Goal: Feedback & Contribution: Contribute content

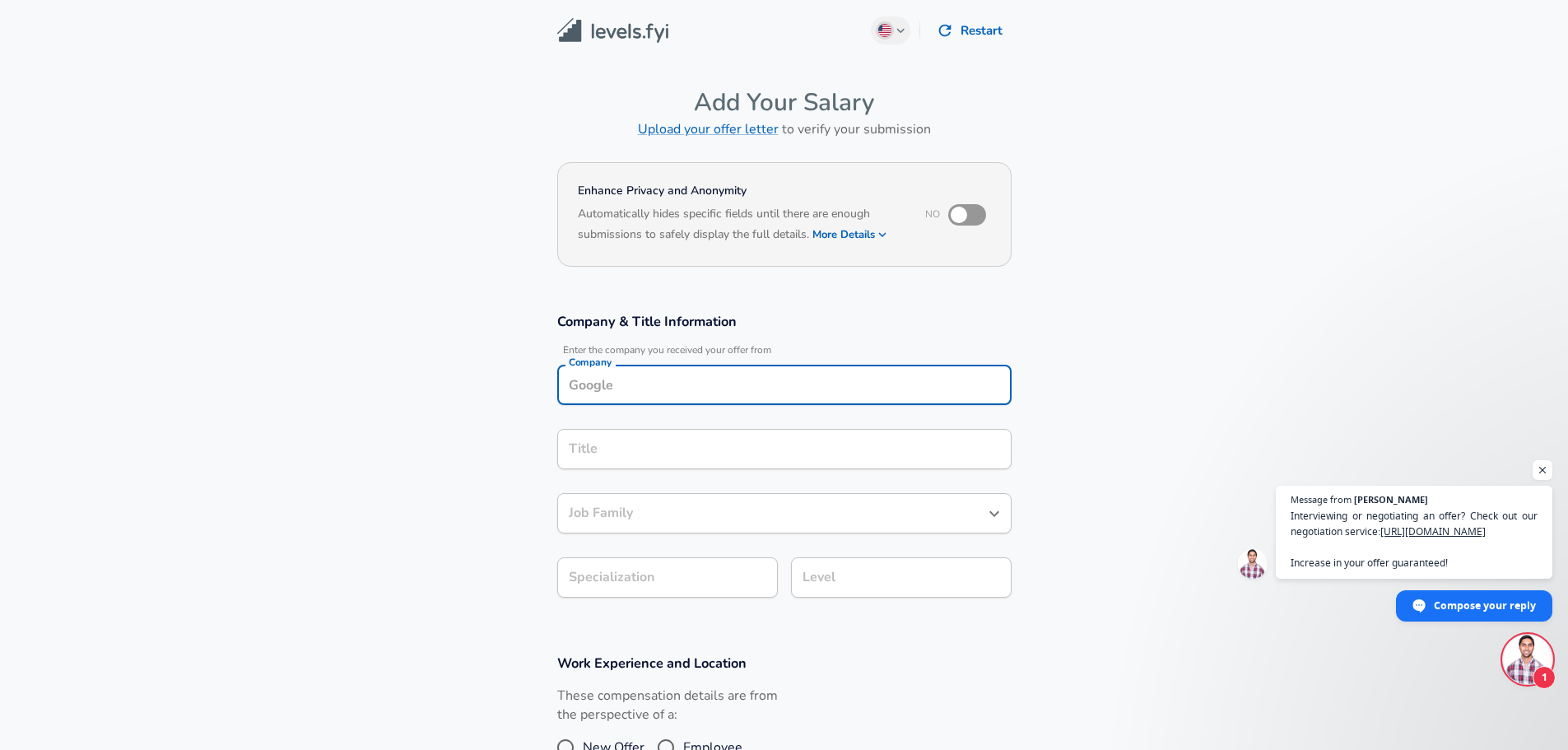
click at [707, 381] on div "Company" at bounding box center [785, 384] width 455 height 40
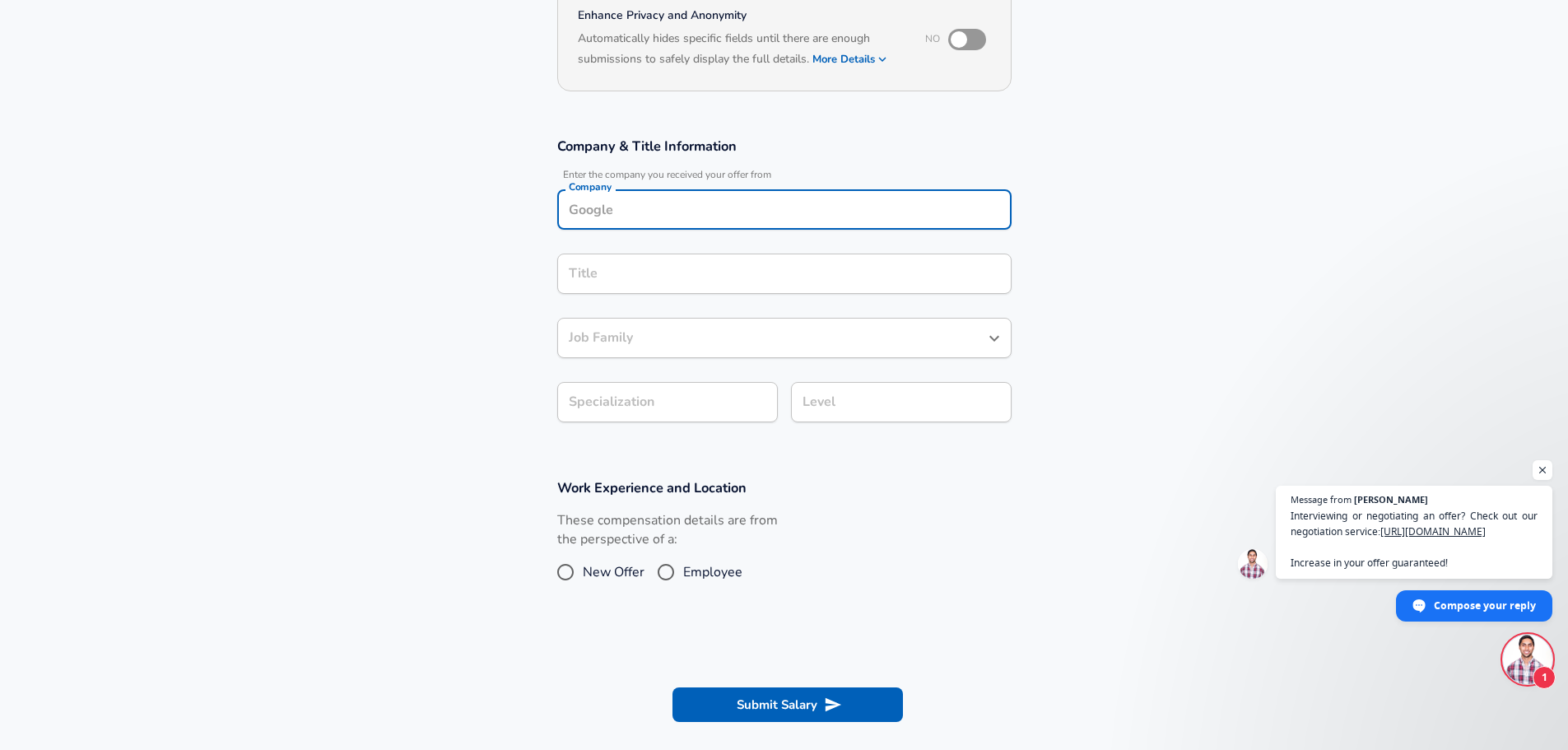
scroll to position [160, 0]
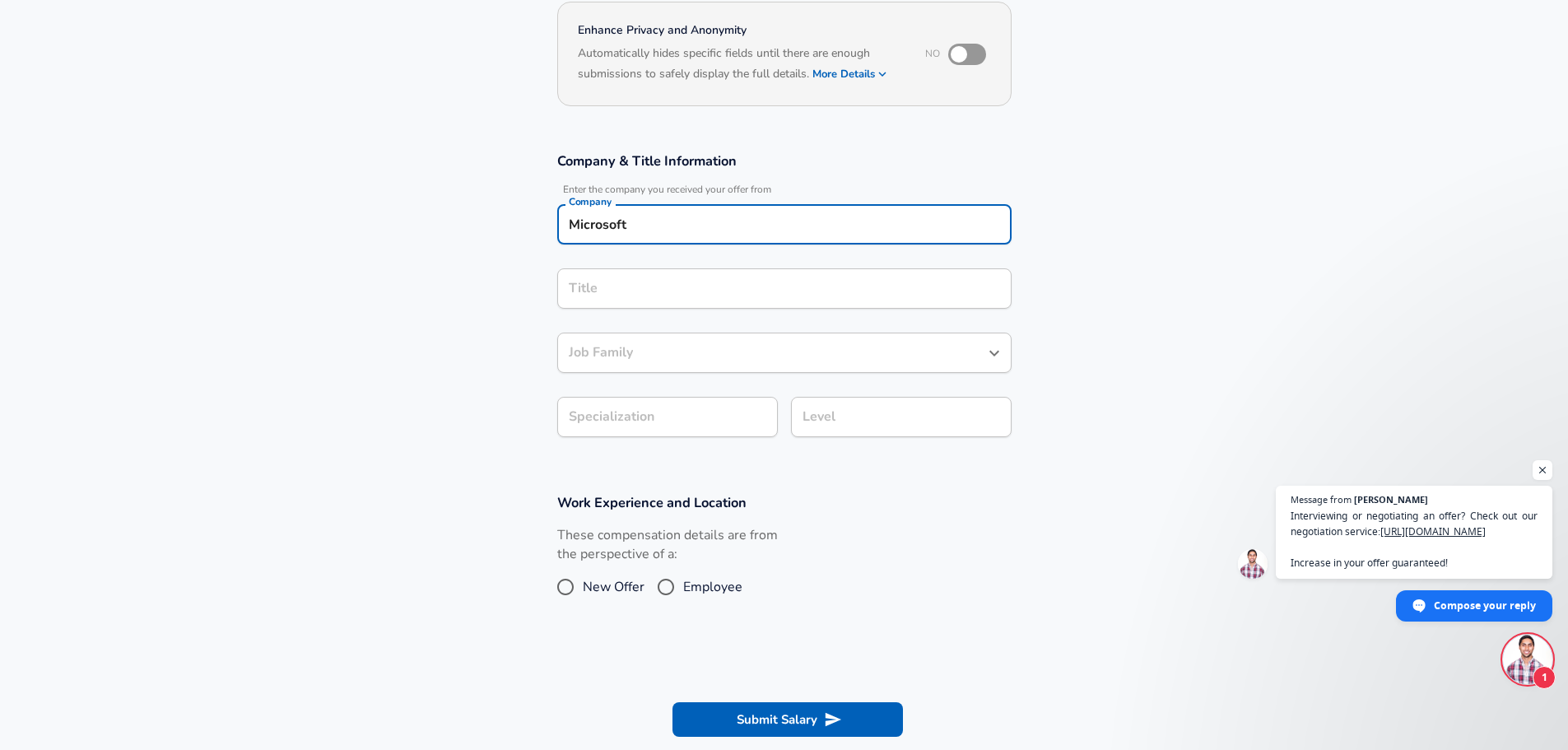
type input "Microsoft"
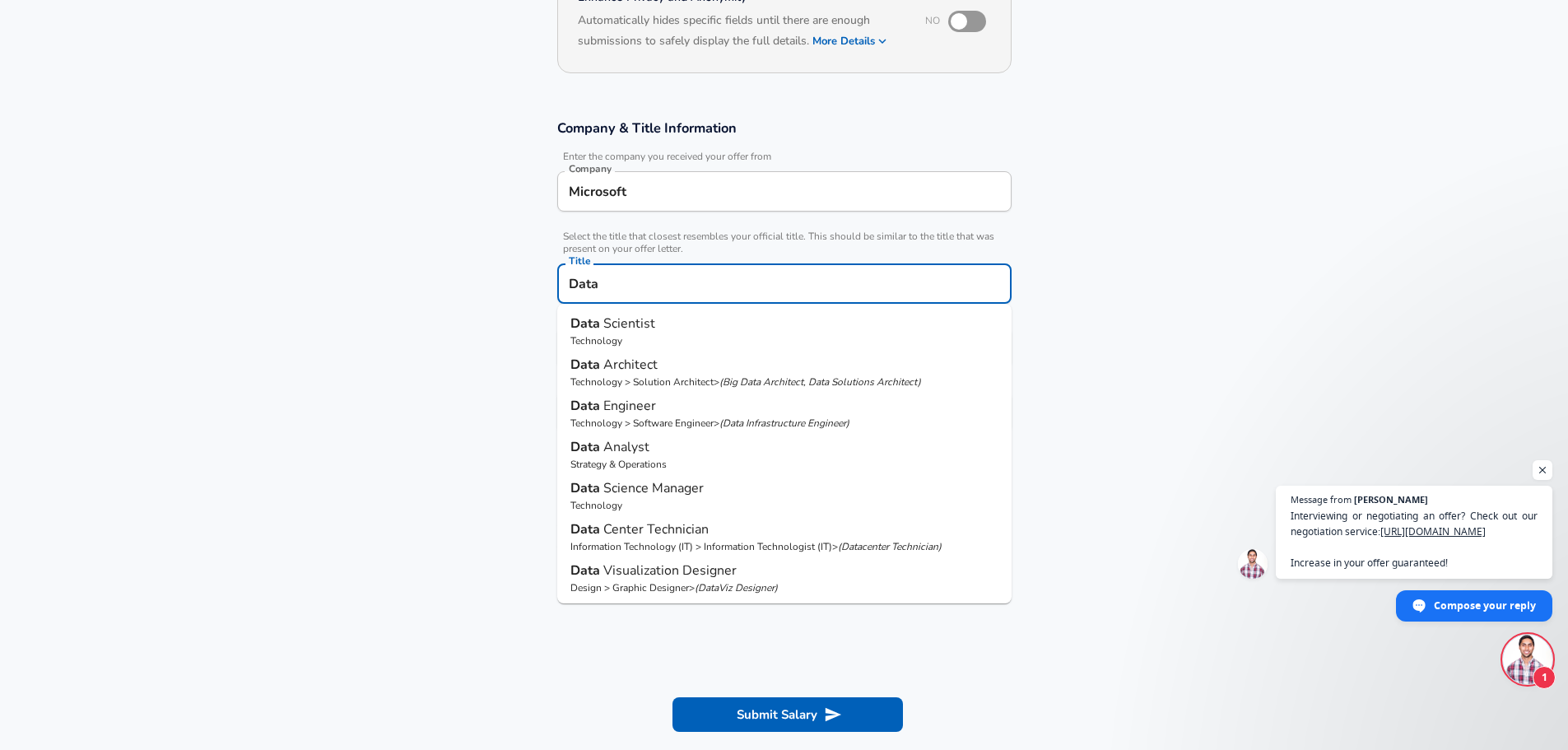
click at [652, 321] on span "Scientist" at bounding box center [629, 323] width 52 height 18
type input "Data Scientist"
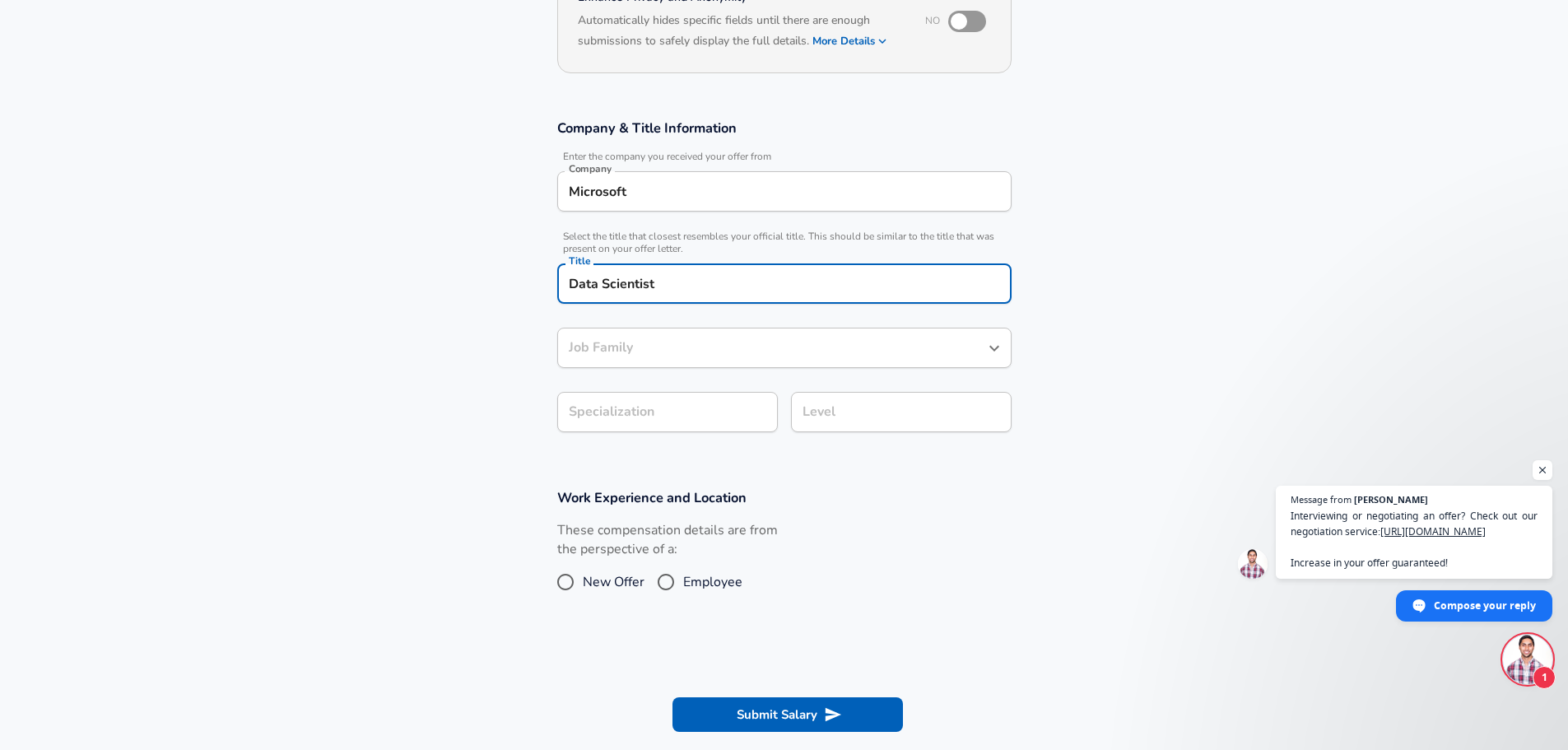
type input "Data Scientist"
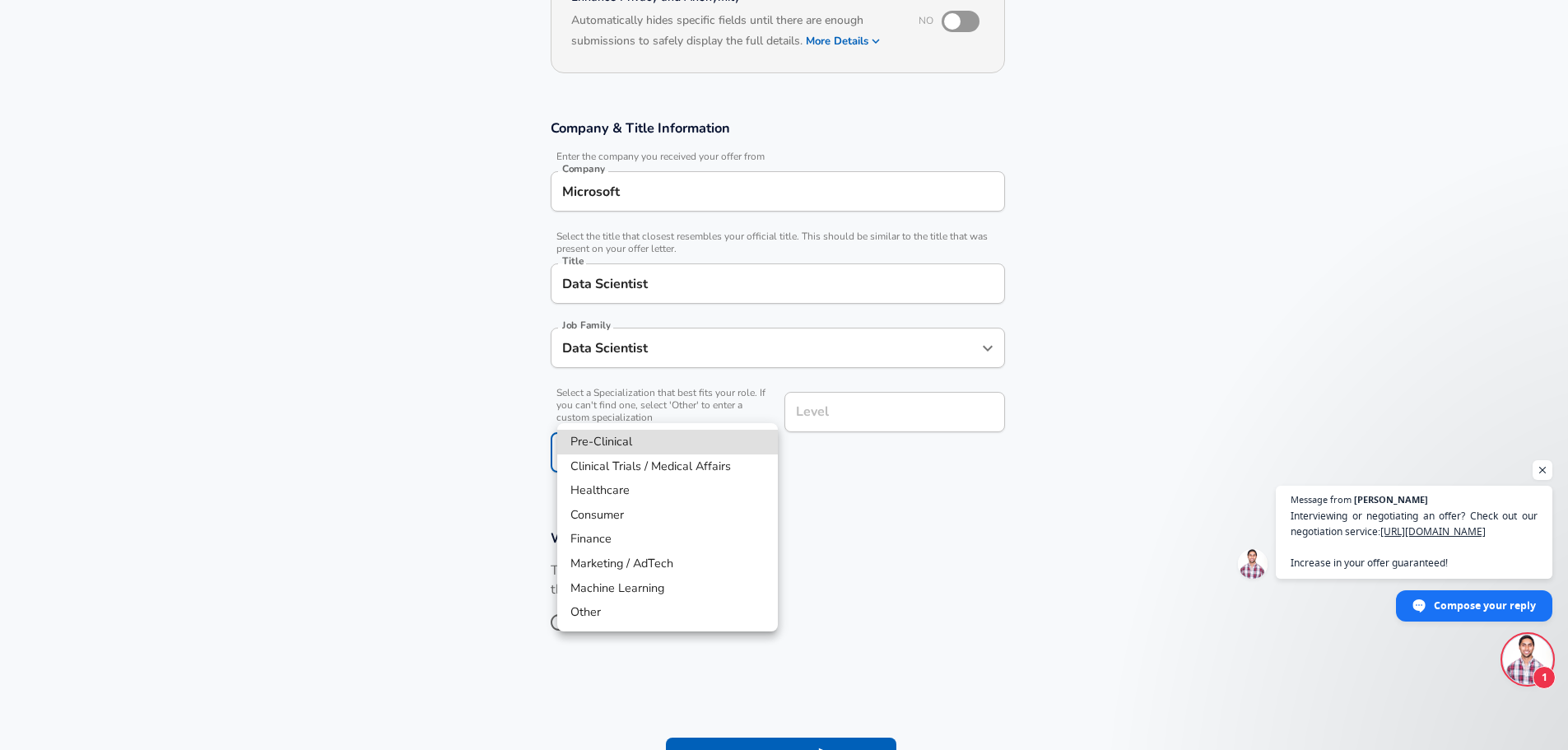
click at [669, 401] on body "English ([GEOGRAPHIC_DATA]) Change Restart Add Your Salary Upload your offer le…" at bounding box center [784, 181] width 1568 height 750
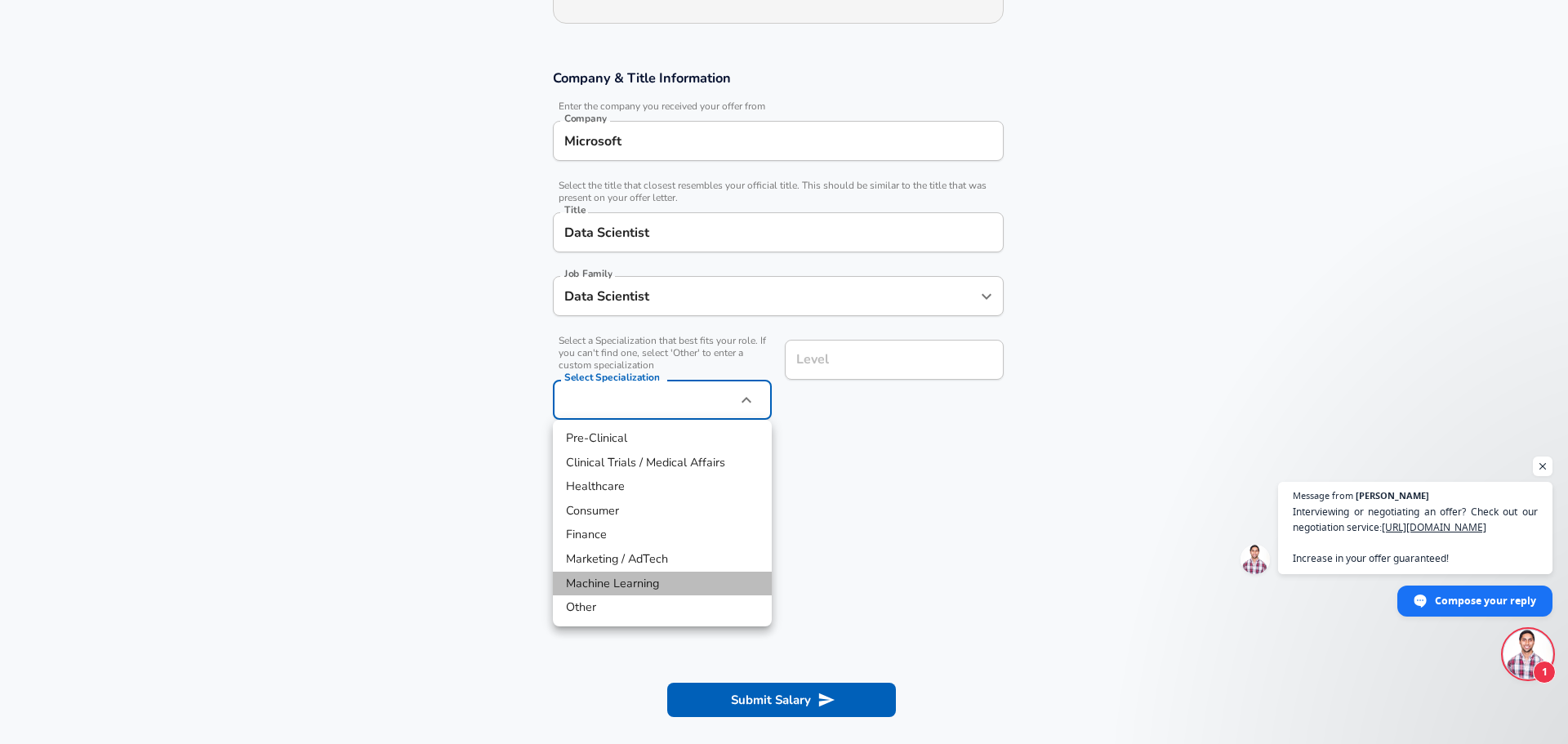
click at [596, 583] on li "Machine Learning" at bounding box center [662, 583] width 219 height 25
type input "Machine Learning"
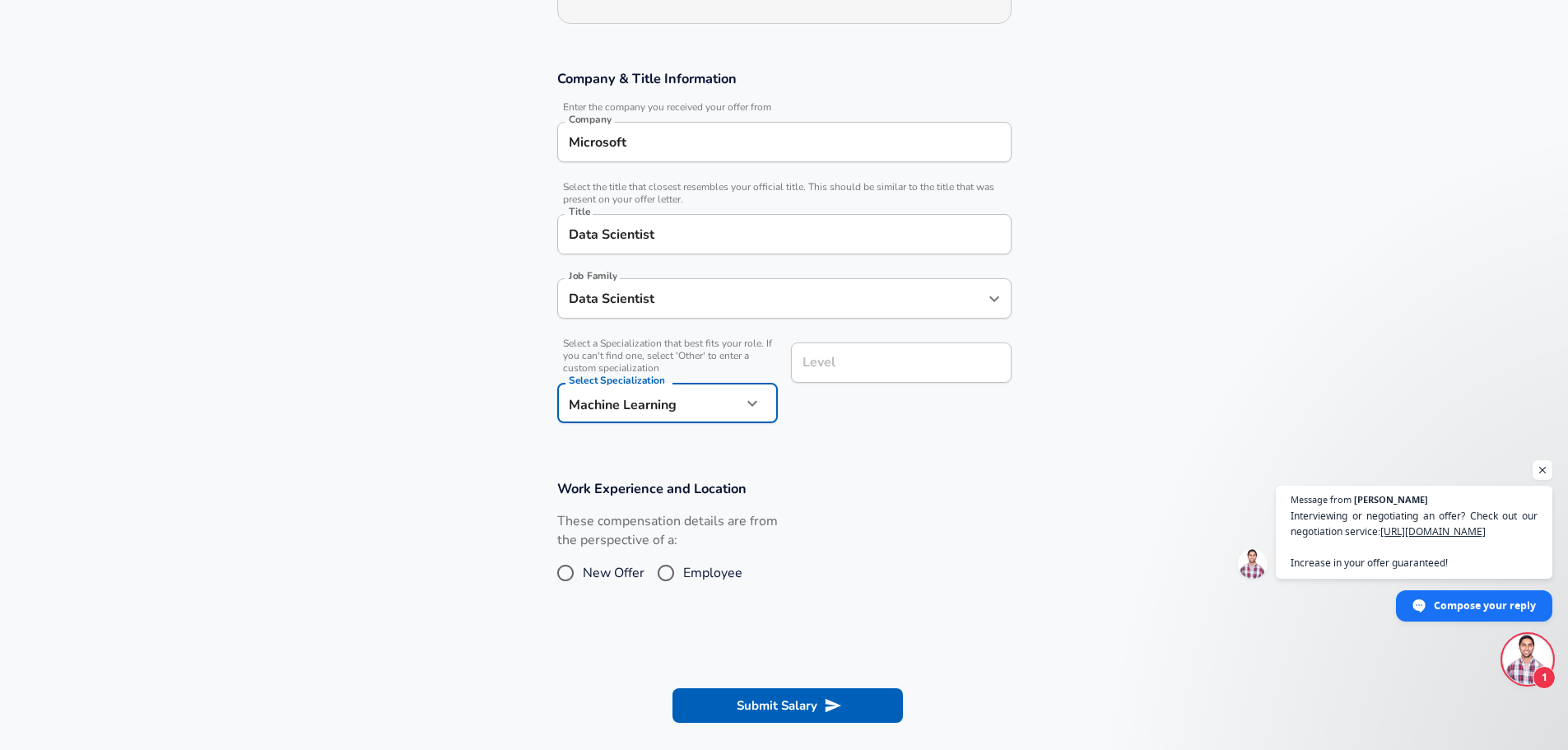
click at [856, 360] on input "Level" at bounding box center [901, 363] width 206 height 26
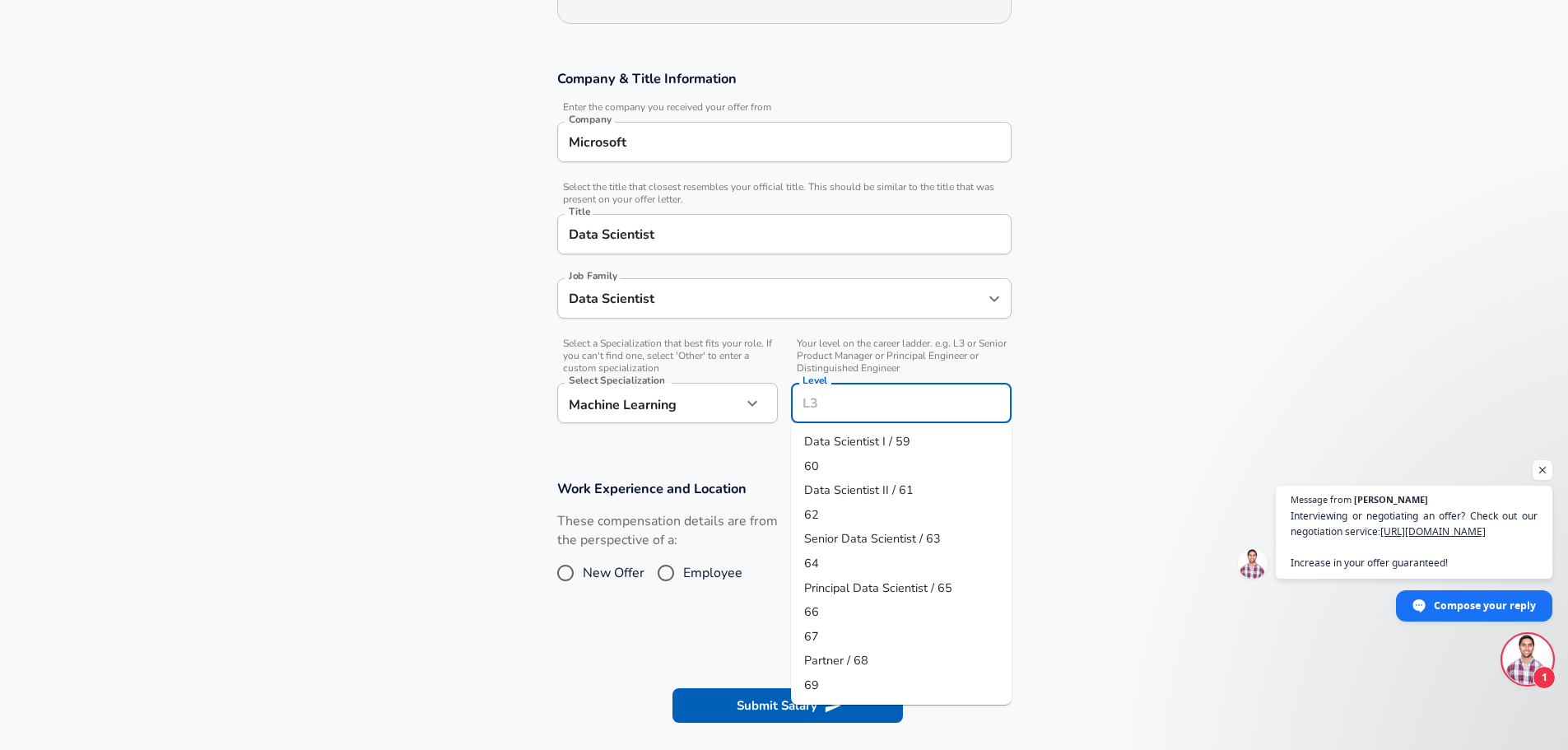
scroll to position [276, 0]
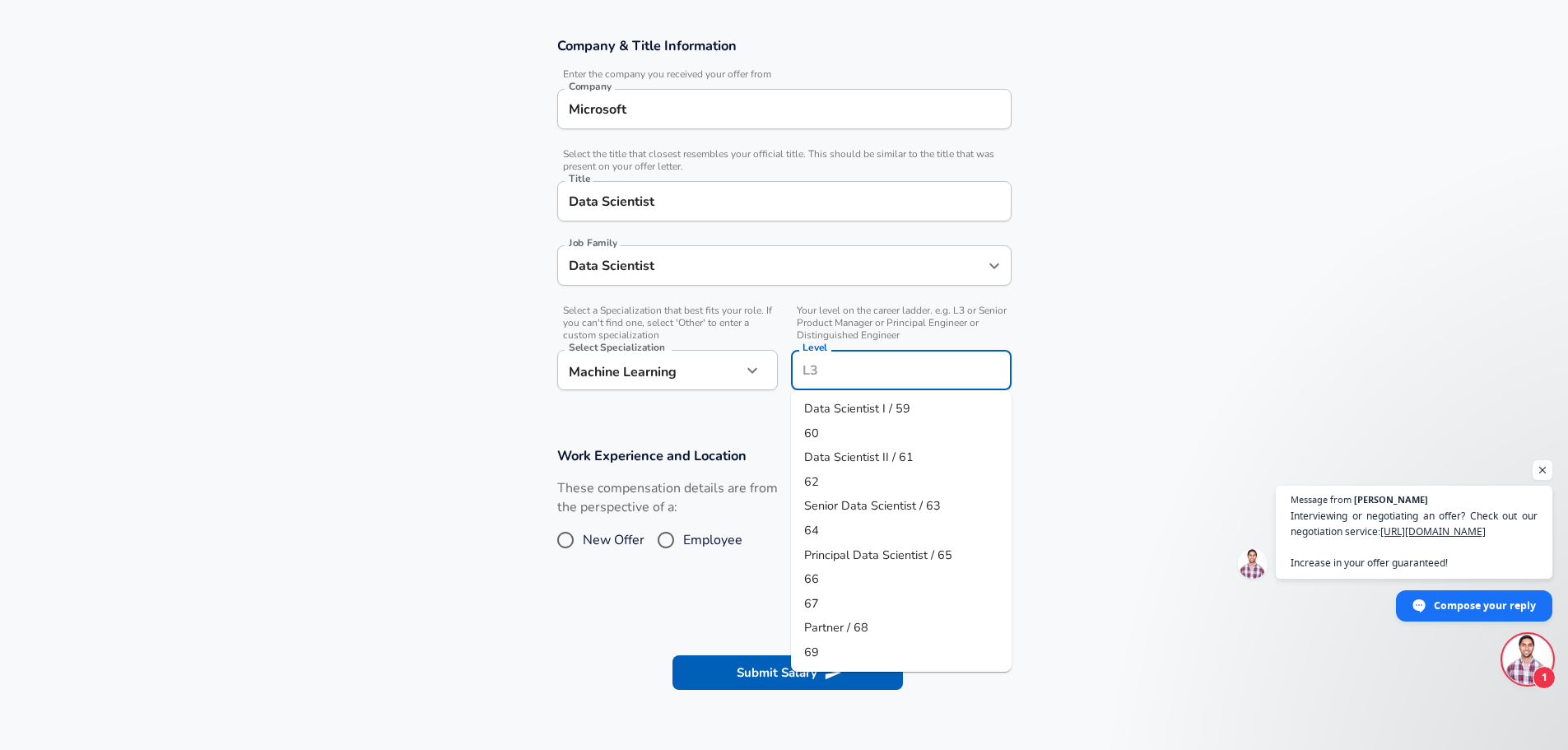
click at [844, 519] on li "64" at bounding box center [901, 530] width 221 height 25
type input "64"
click at [681, 535] on input "Employee" at bounding box center [666, 540] width 34 height 27
radio input "true"
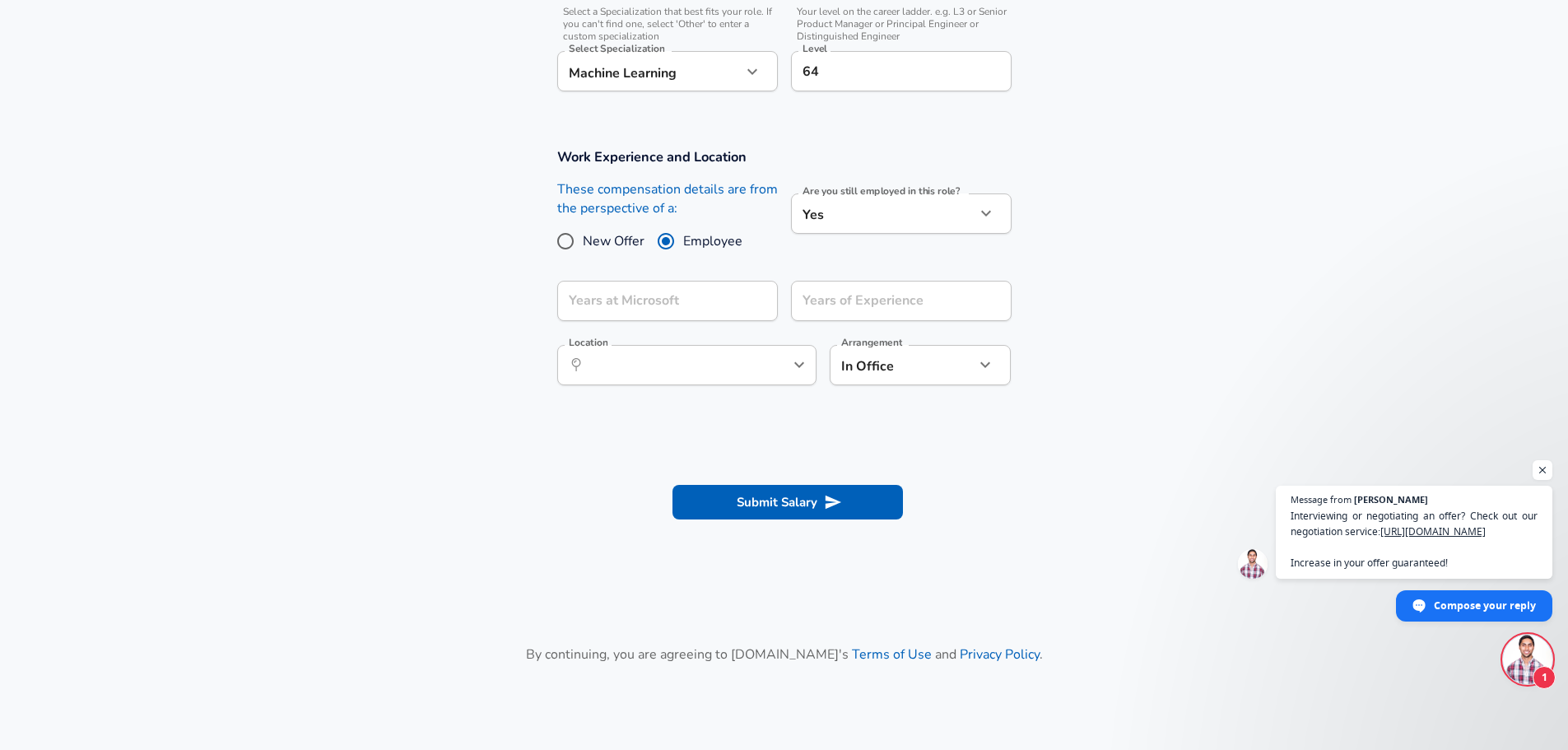
scroll to position [581, 0]
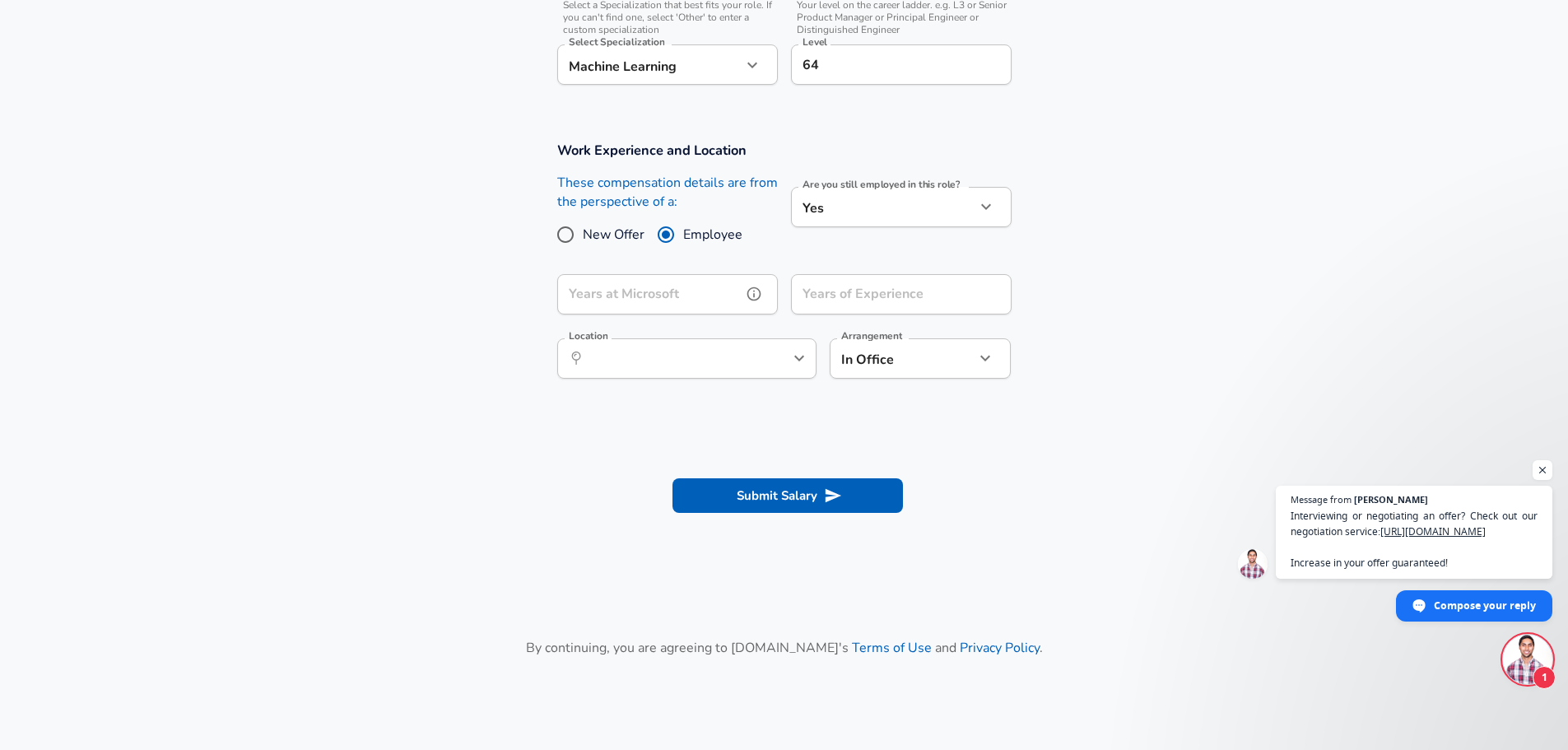
click at [714, 301] on input "Years at Microsoft" at bounding box center [650, 294] width 184 height 40
type input "5"
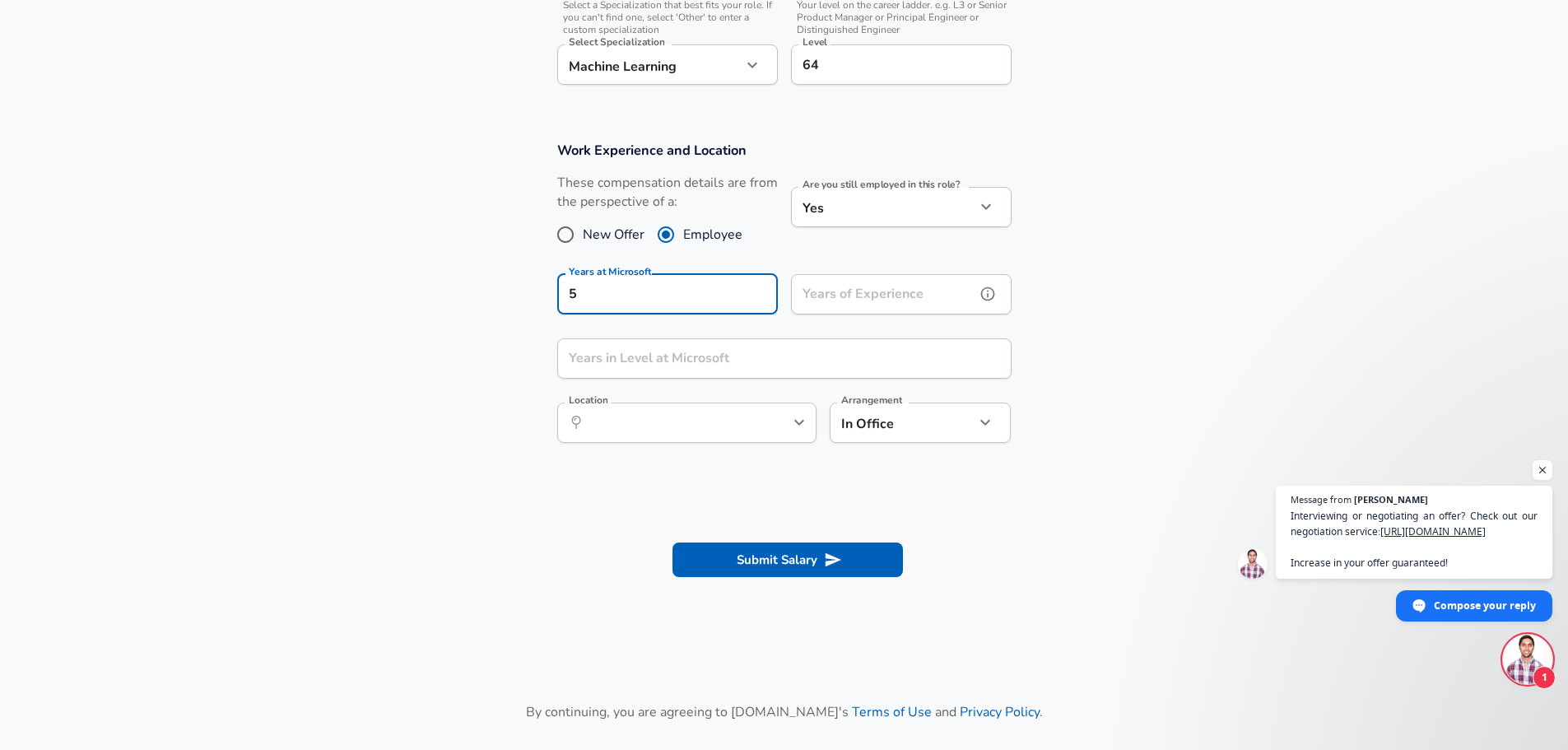
click at [845, 294] on input "Years of Experience" at bounding box center [883, 294] width 184 height 40
type input "7"
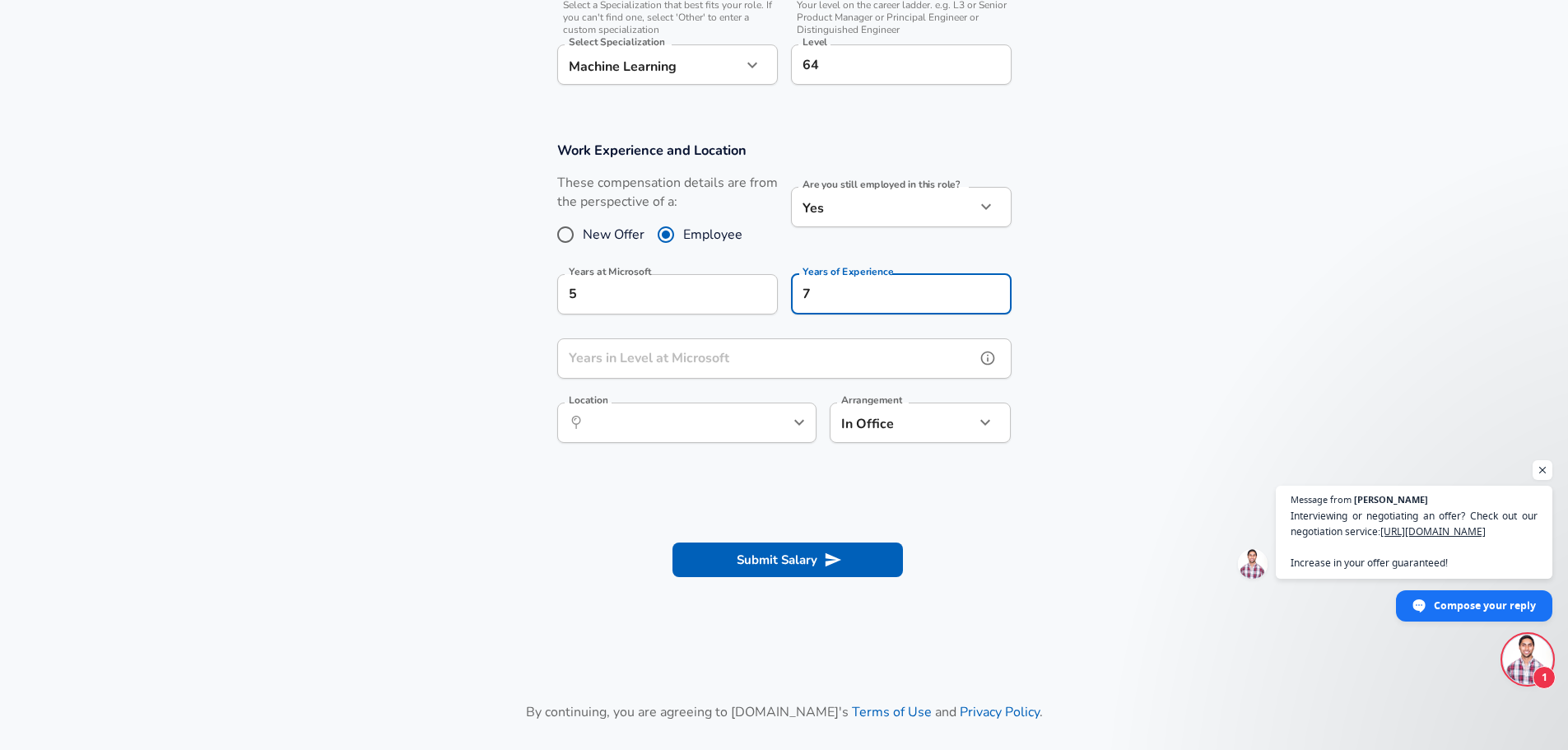
click at [797, 358] on input "Years in Level at Microsoft" at bounding box center [766, 358] width 418 height 40
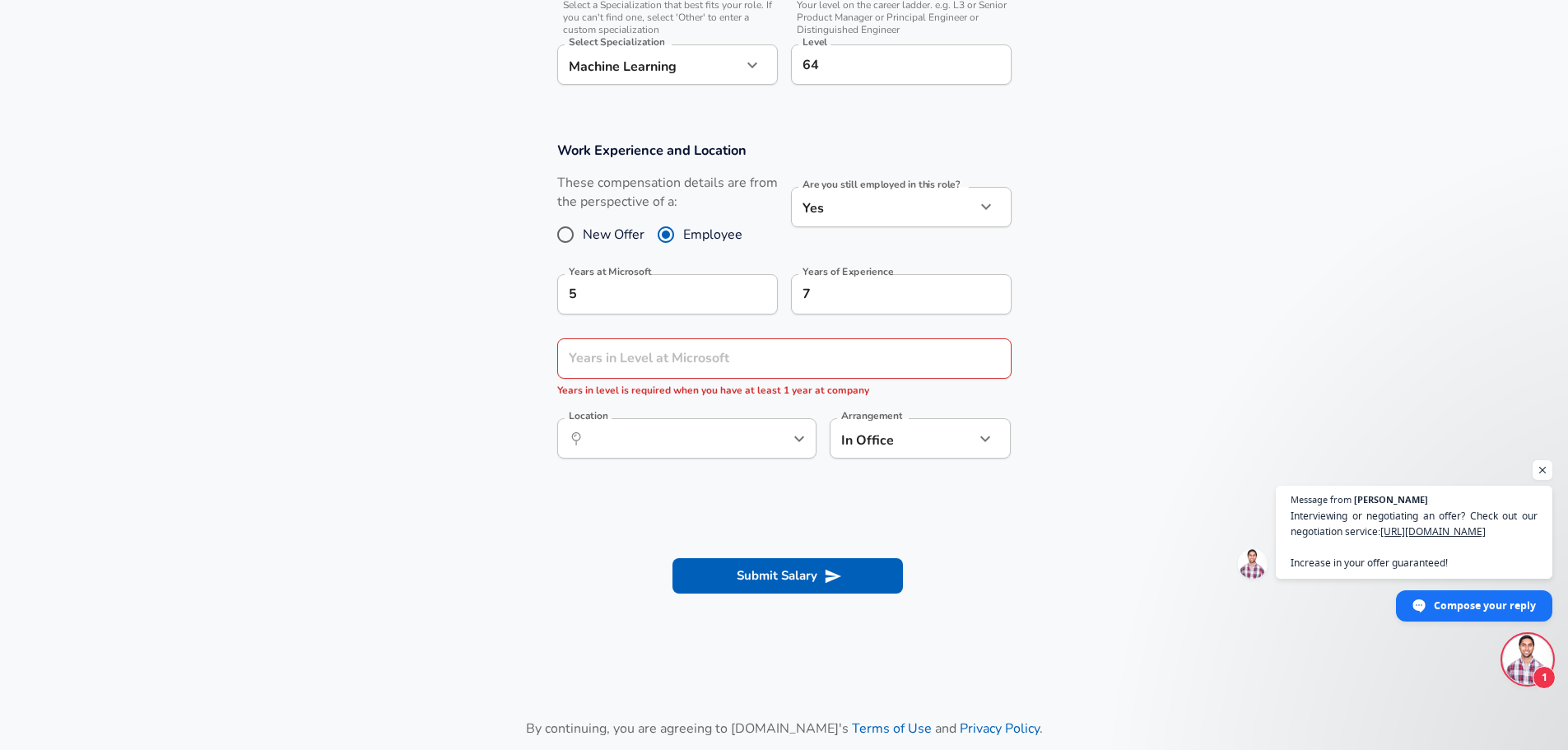
click at [522, 431] on section "Work Experience and Location These compensation details are from the perspectiv…" at bounding box center [784, 308] width 1568 height 374
click at [732, 585] on button "Submit Salary" at bounding box center [788, 575] width 231 height 34
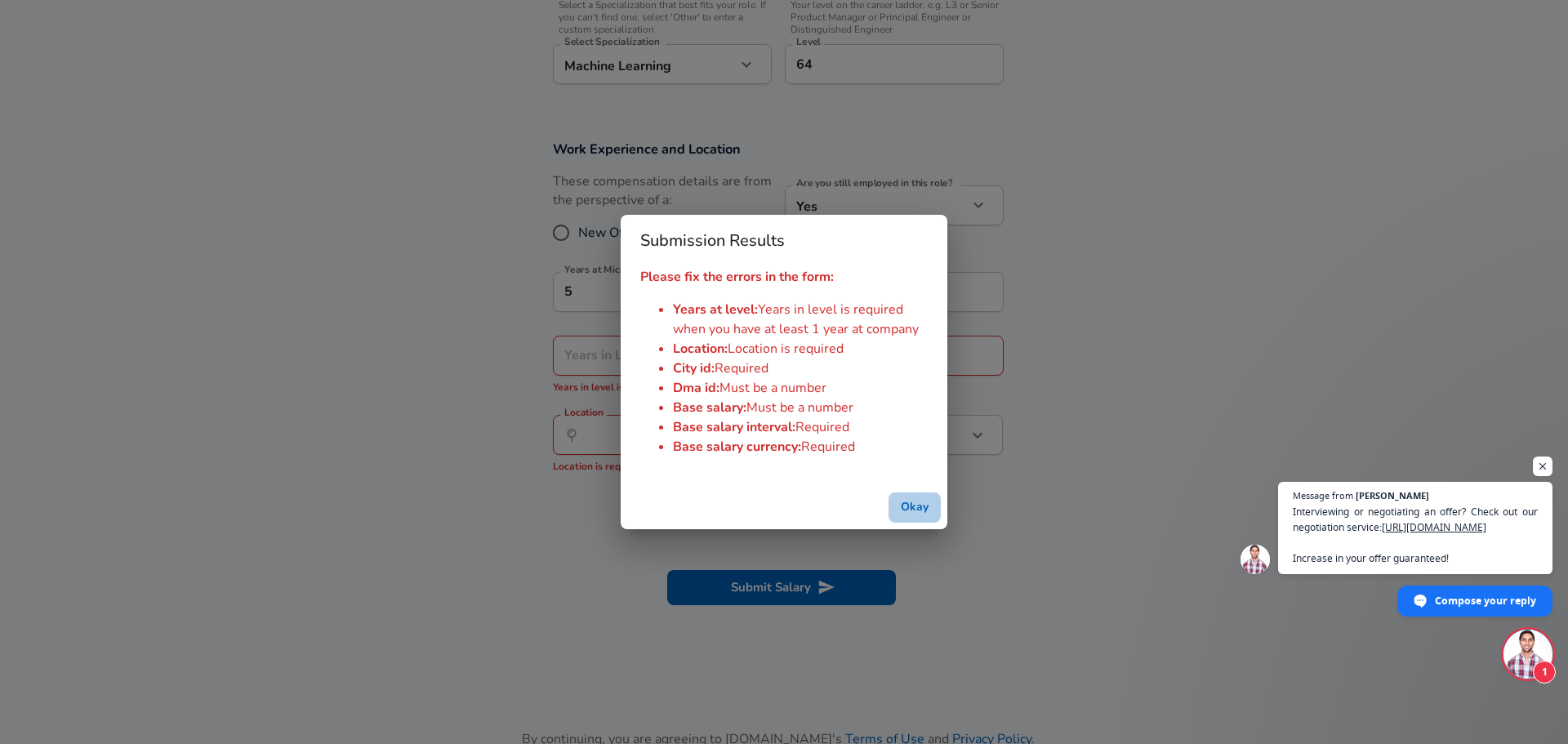
click at [918, 506] on button "Okay" at bounding box center [914, 507] width 52 height 30
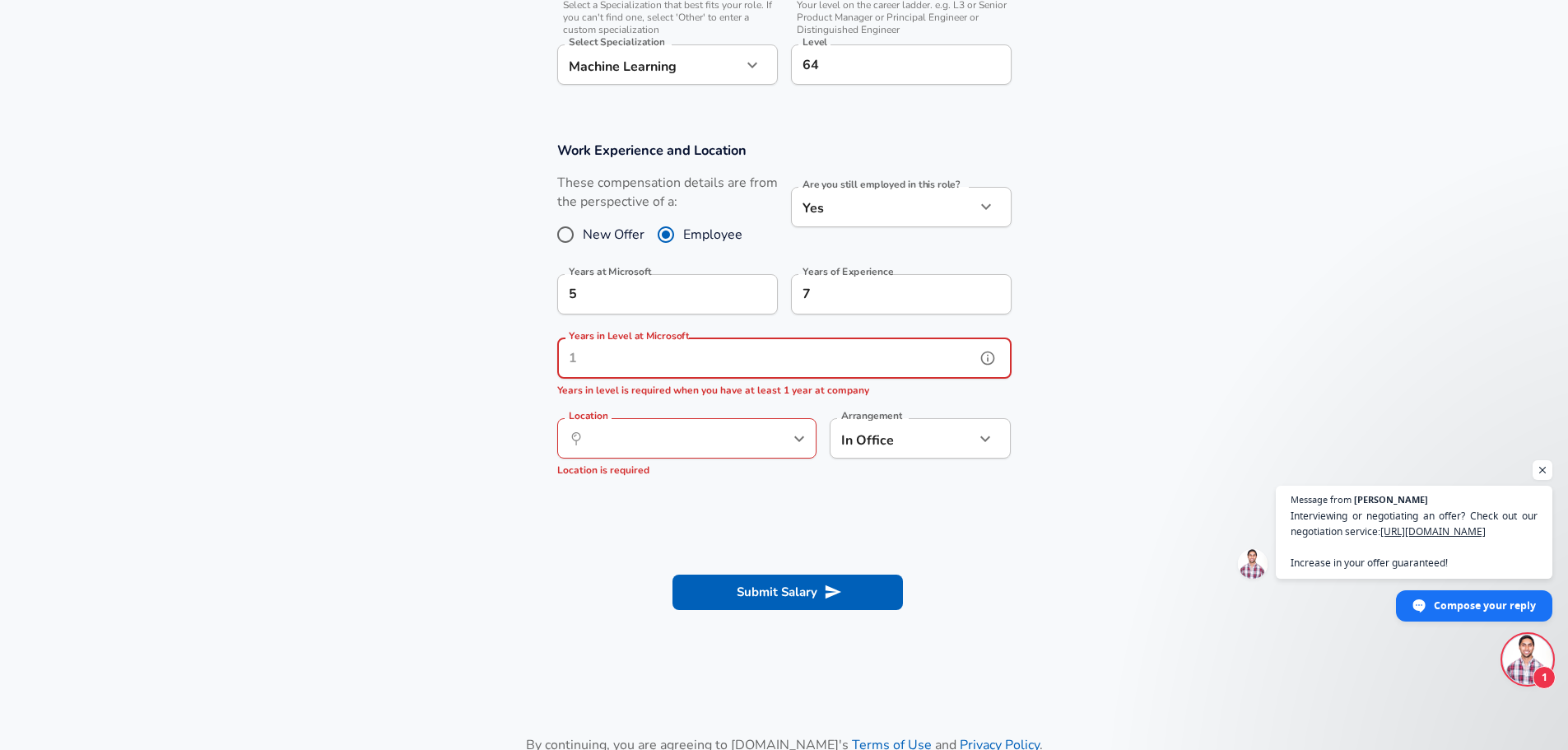
click at [665, 361] on input "Years in Level at Microsoft" at bounding box center [766, 358] width 418 height 40
type input "3"
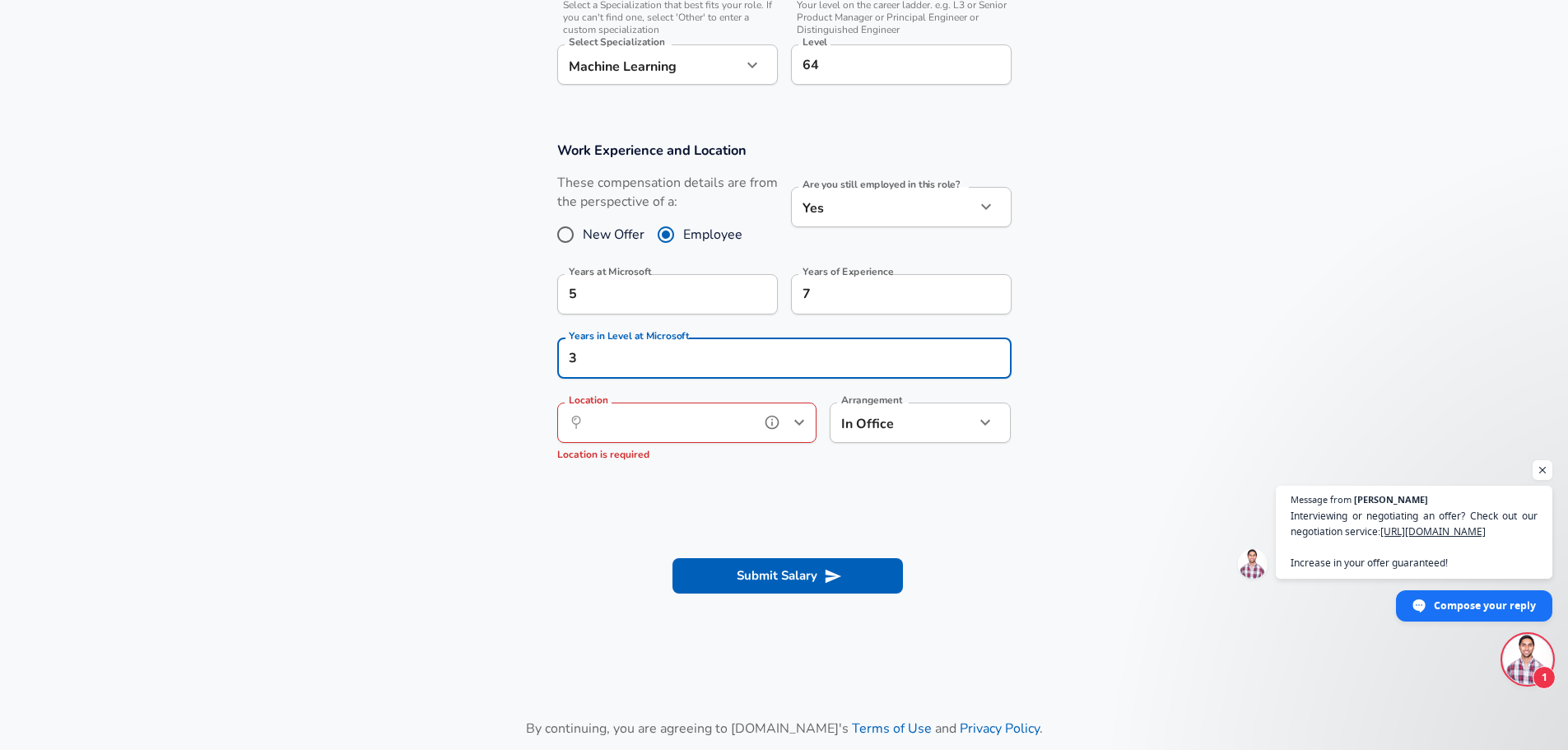
click at [640, 422] on input "Location" at bounding box center [669, 423] width 169 height 26
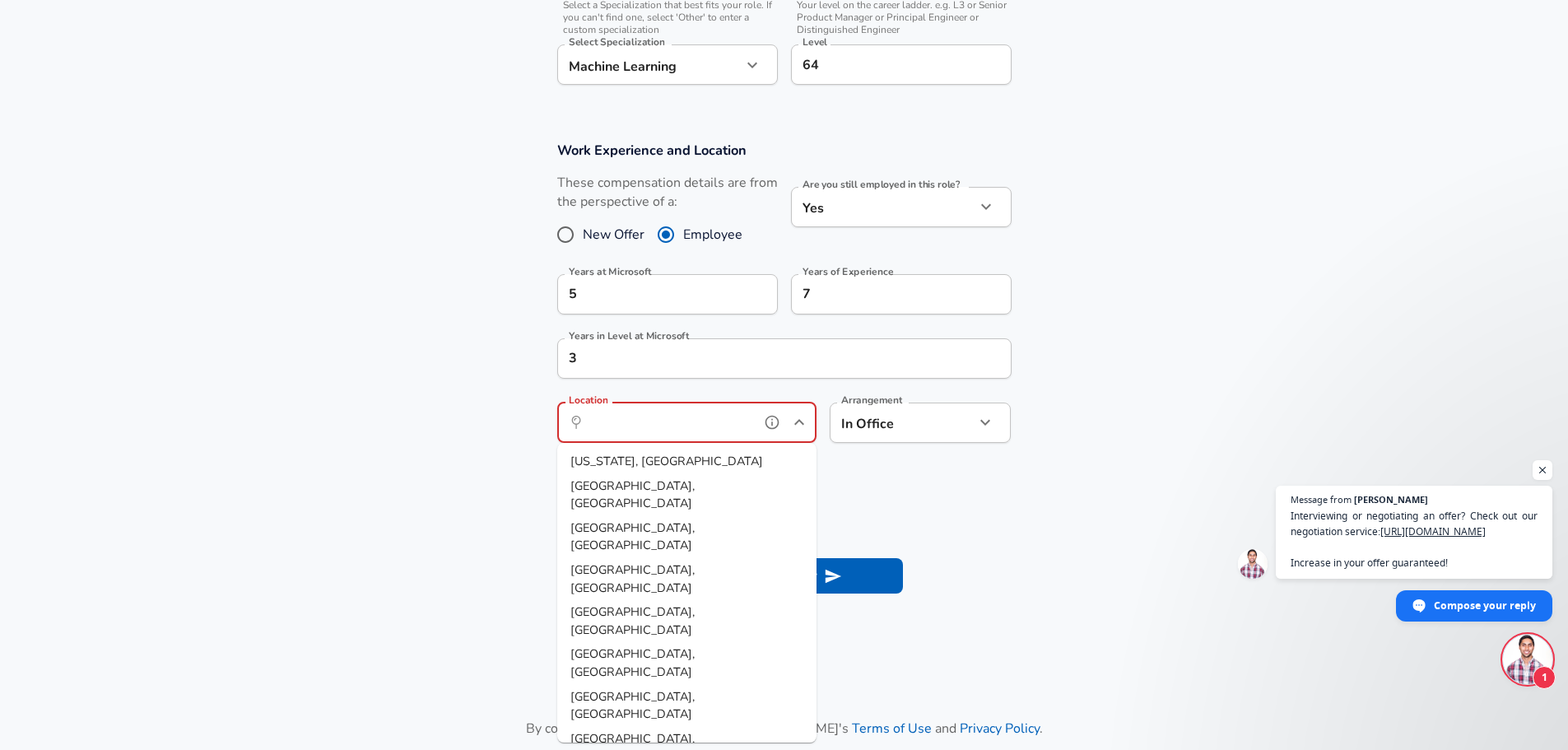
click at [620, 730] on span "[GEOGRAPHIC_DATA], [GEOGRAPHIC_DATA]" at bounding box center [632, 747] width 124 height 34
type input "[GEOGRAPHIC_DATA], [GEOGRAPHIC_DATA]"
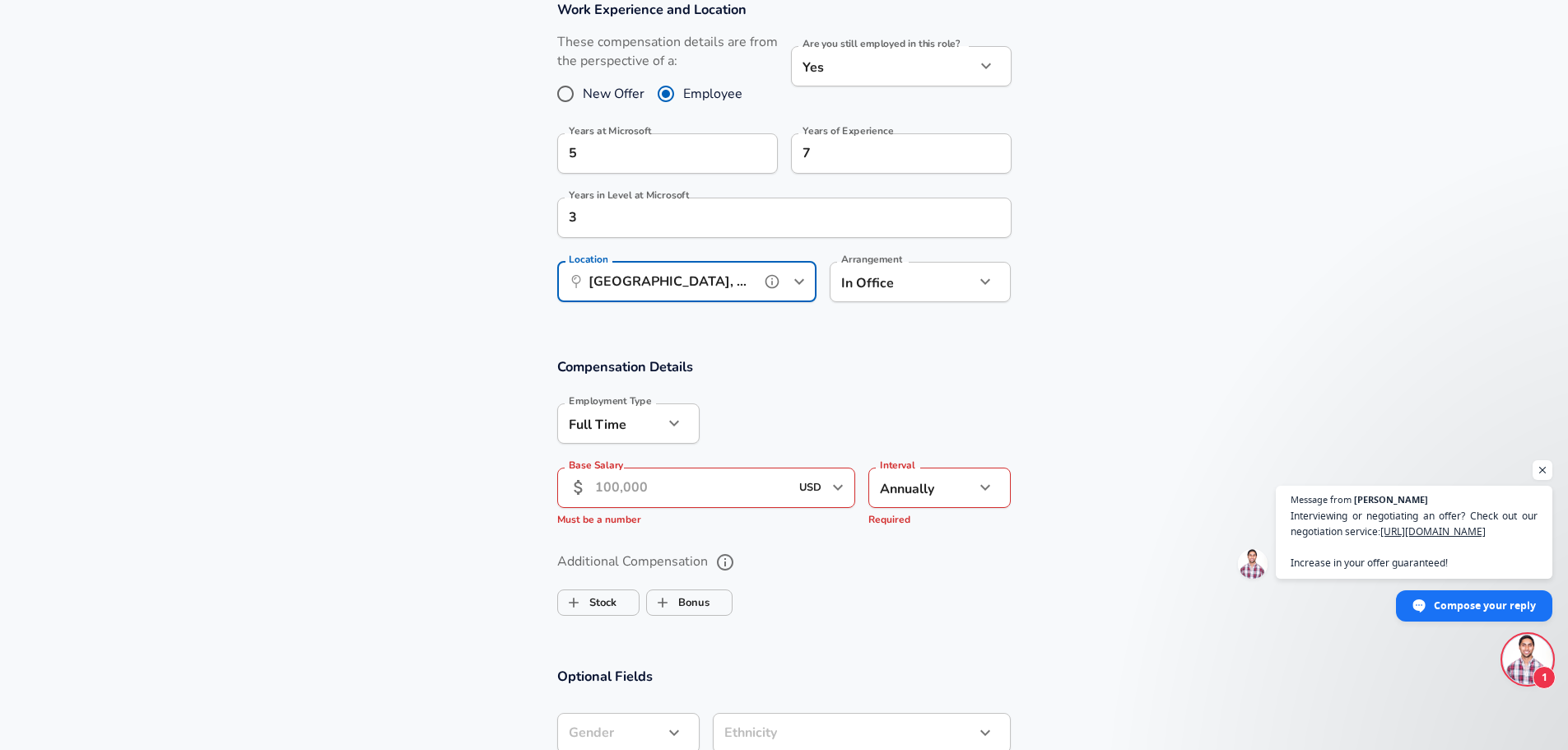
scroll to position [727, 0]
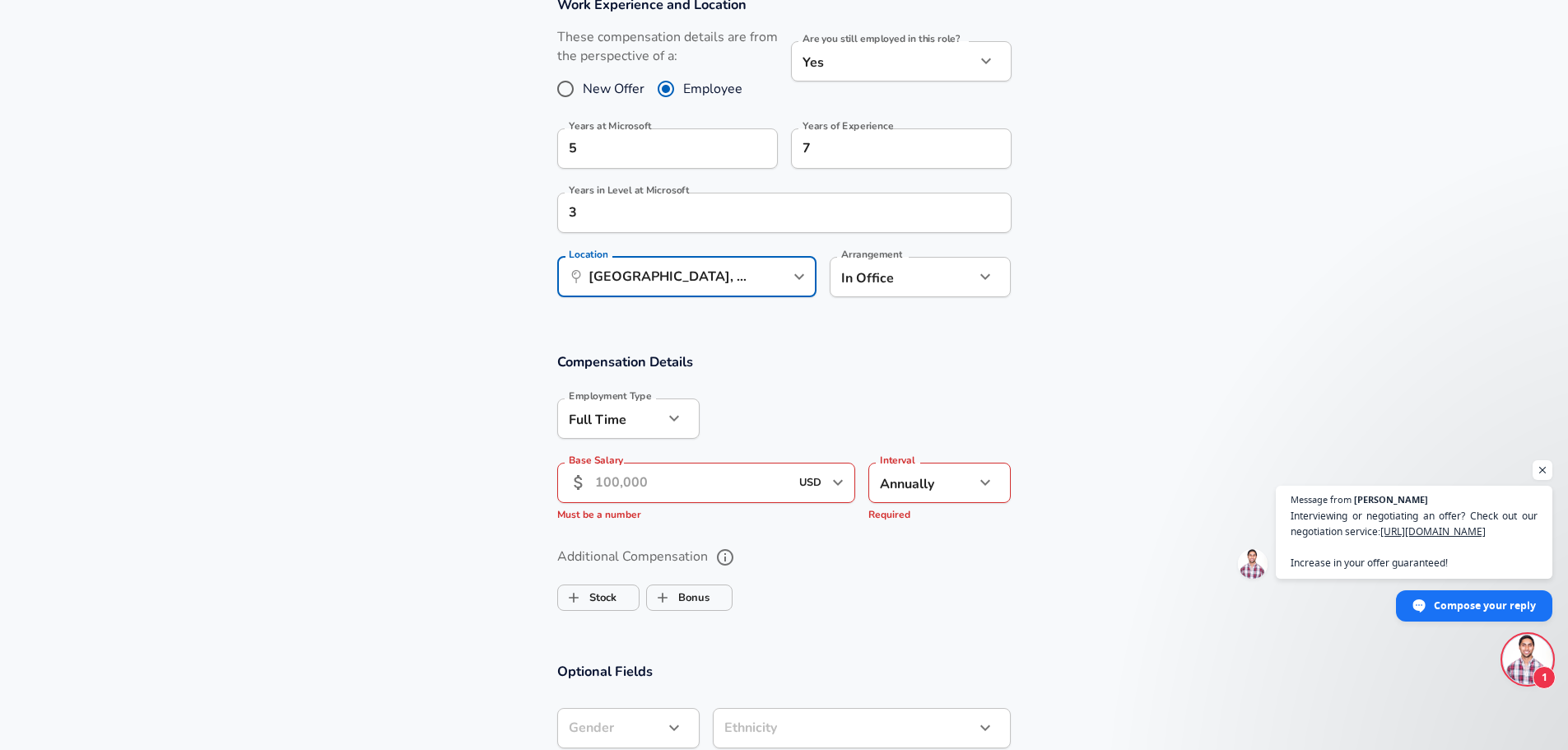
click at [665, 488] on input "Base Salary" at bounding box center [693, 482] width 195 height 40
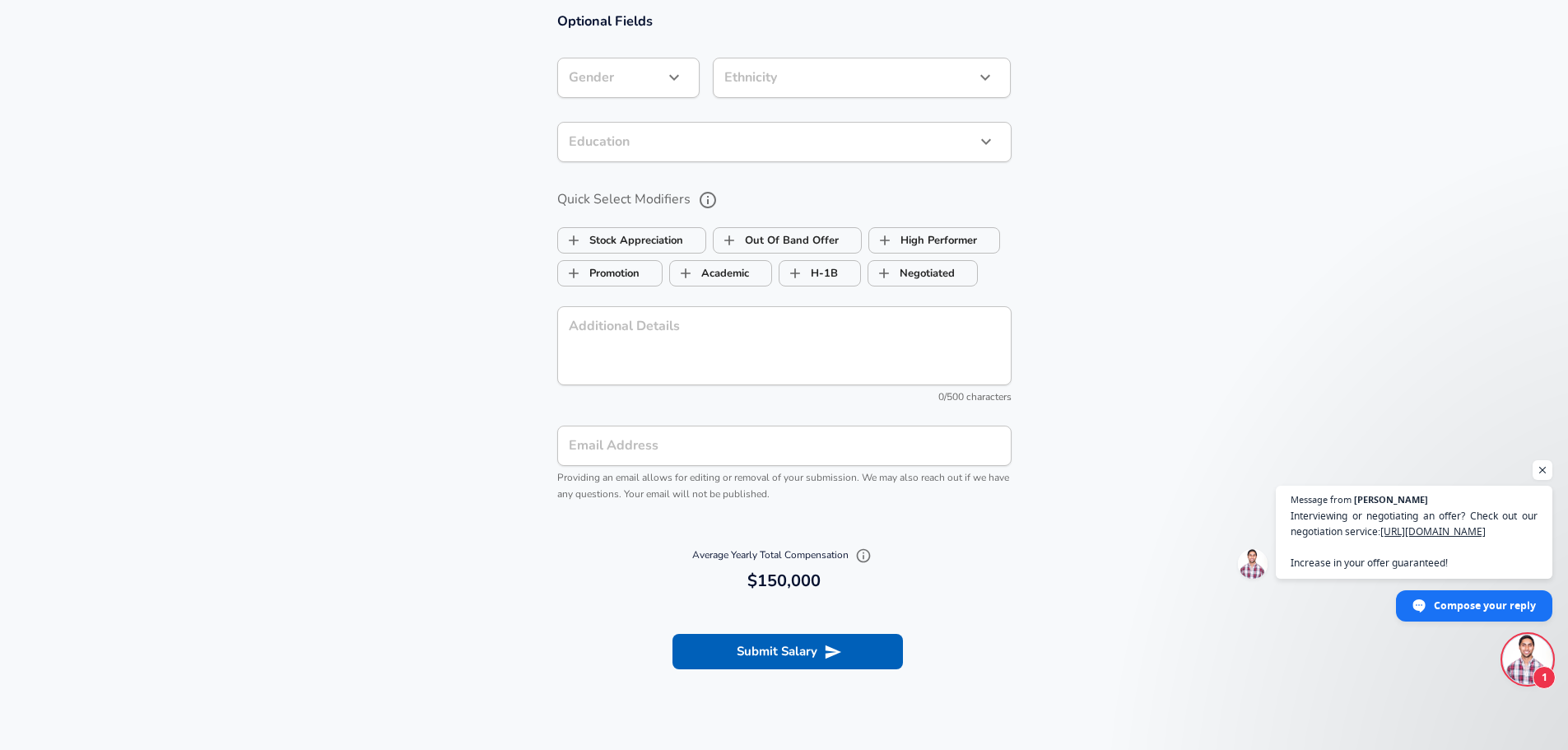
scroll to position [1379, 0]
type input "150,000"
click at [782, 648] on button "Submit Salary" at bounding box center [788, 649] width 231 height 34
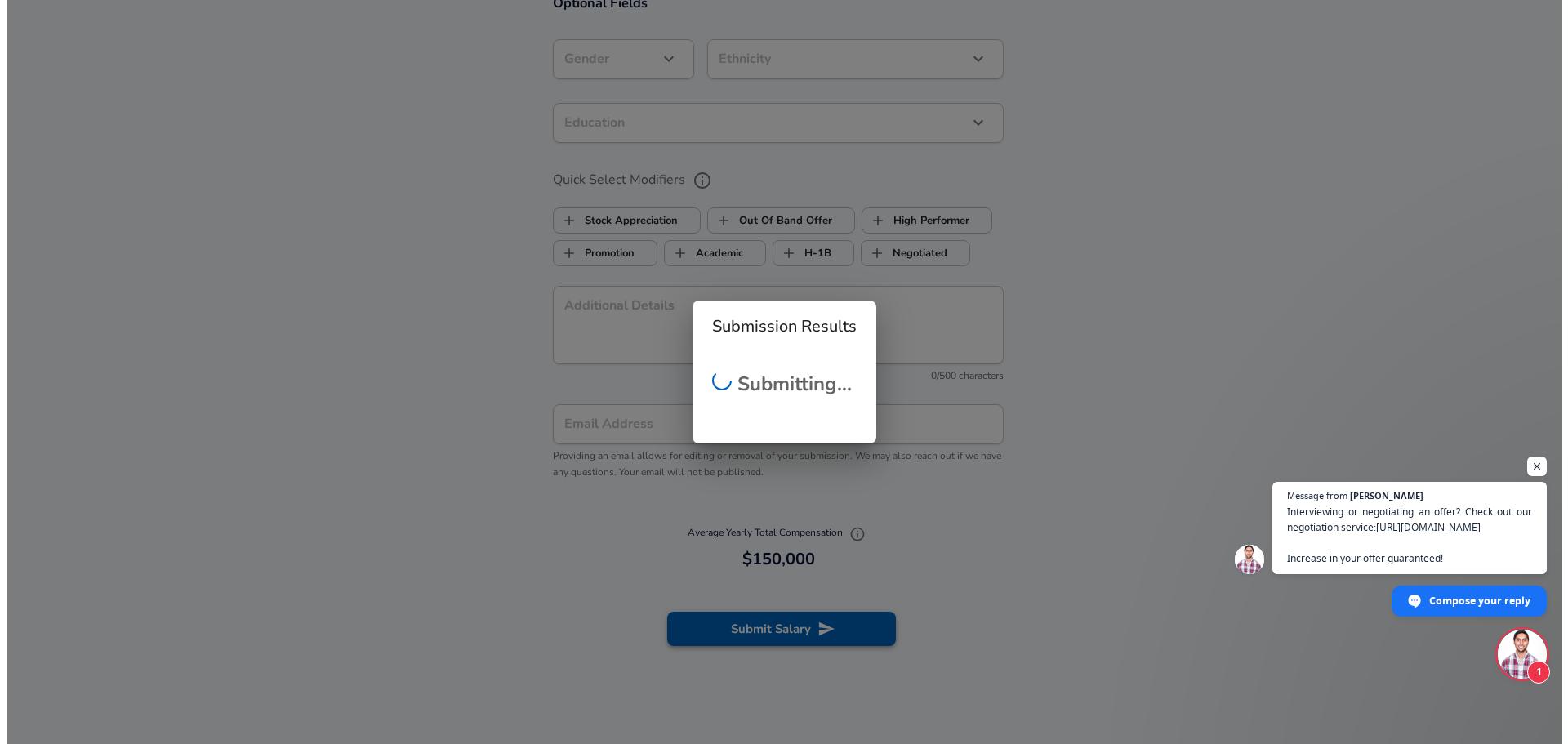
scroll to position [1351, 0]
